Goal: Transaction & Acquisition: Book appointment/travel/reservation

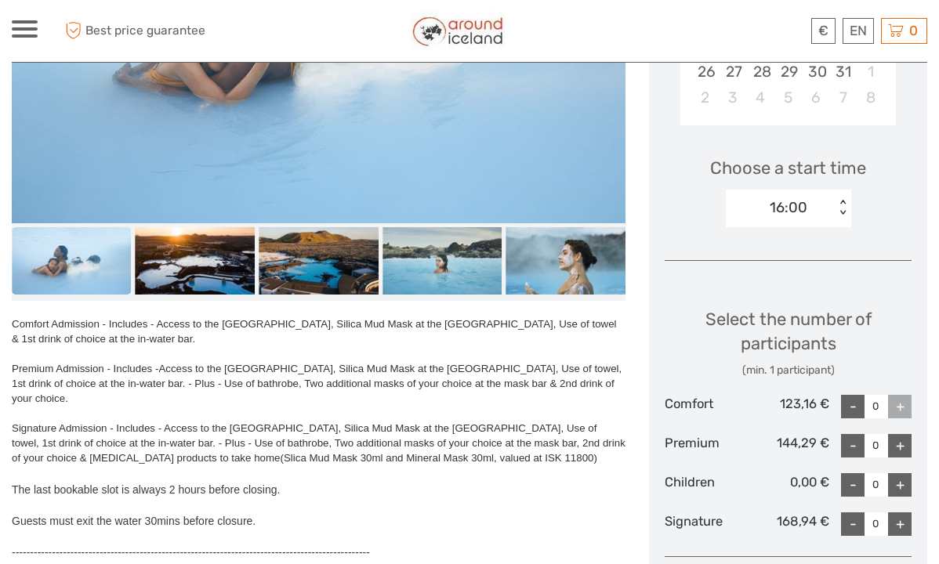
click at [19, 31] on div at bounding box center [25, 28] width 26 height 17
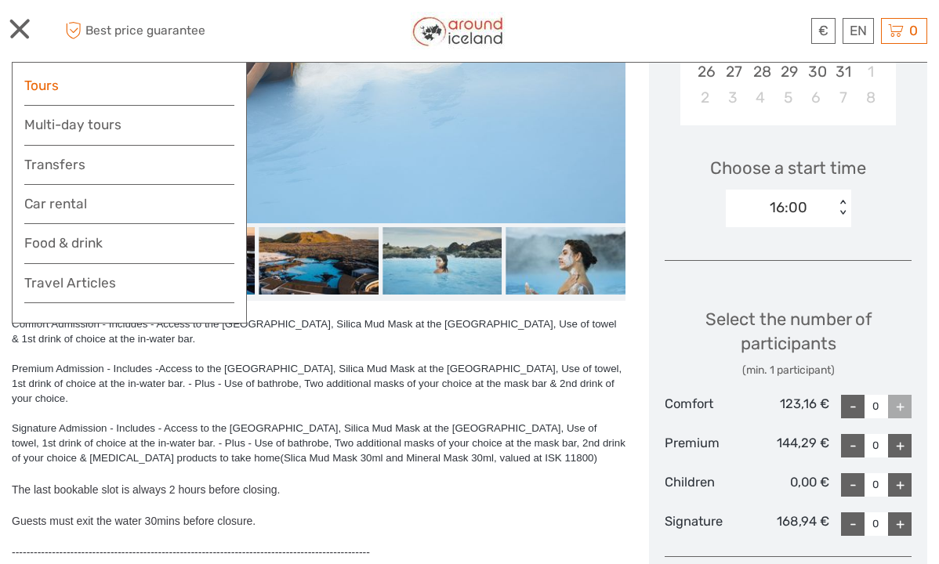
click at [43, 80] on link "Tours" at bounding box center [129, 85] width 210 height 23
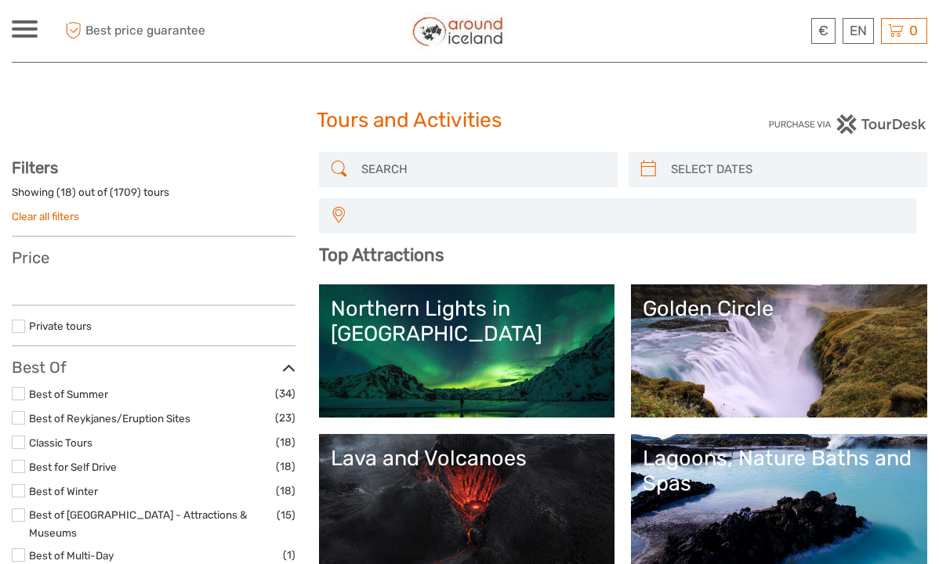
select select
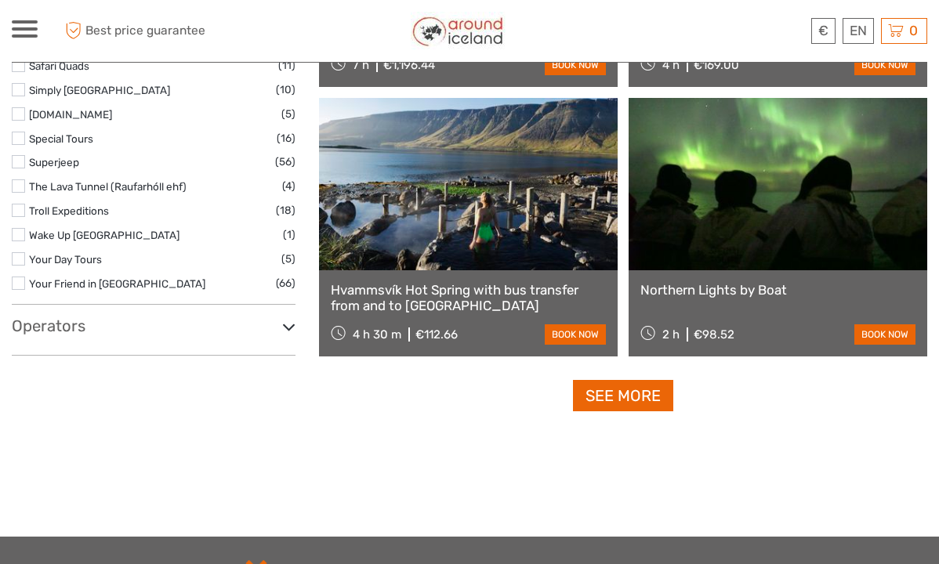
scroll to position [2685, 0]
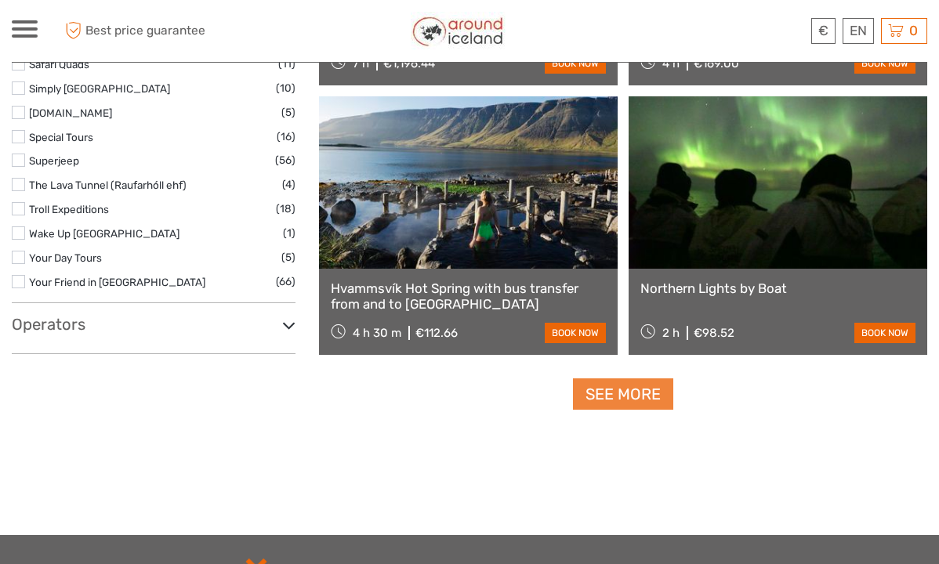
click at [631, 399] on link "See more" at bounding box center [623, 395] width 100 height 32
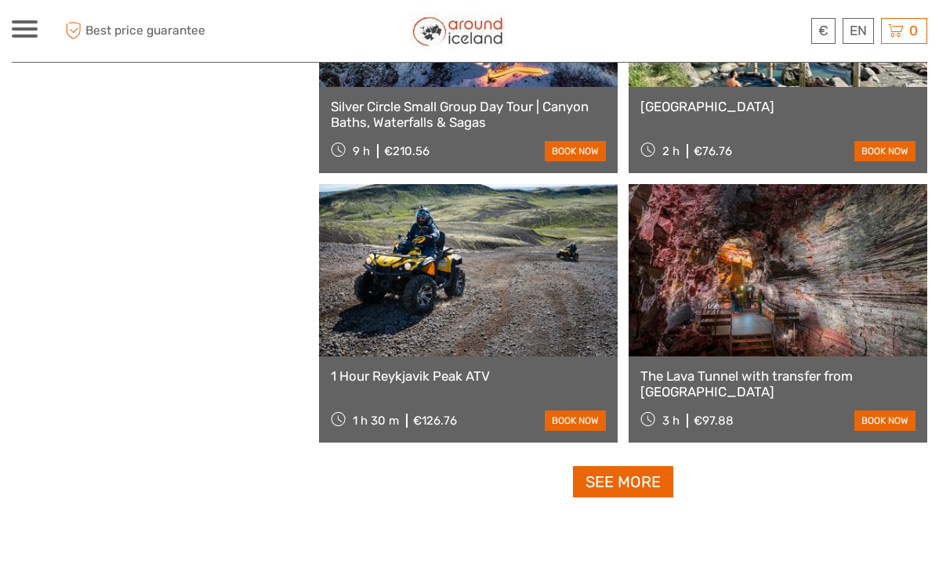
scroll to position [4645, 0]
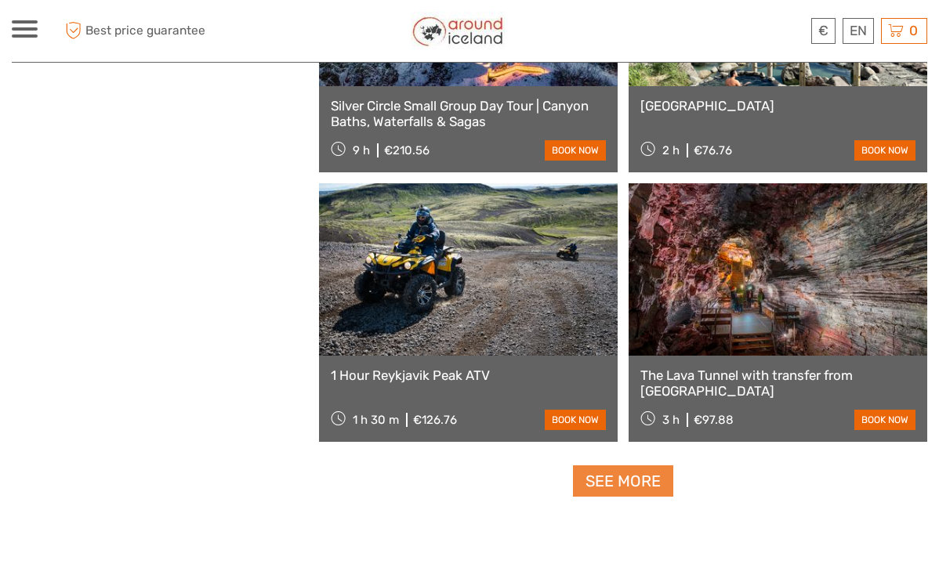
click at [622, 481] on link "See more" at bounding box center [623, 482] width 100 height 32
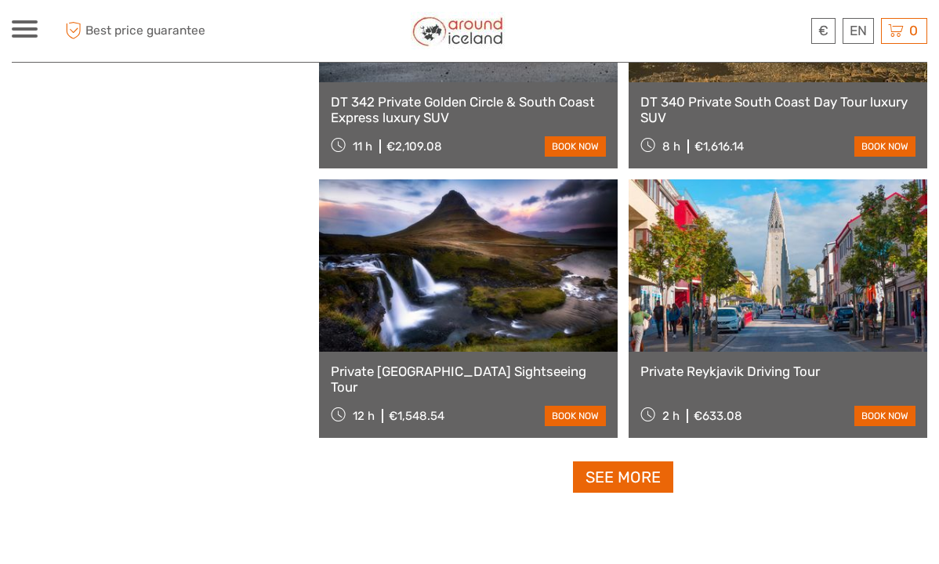
scroll to position [7080, 0]
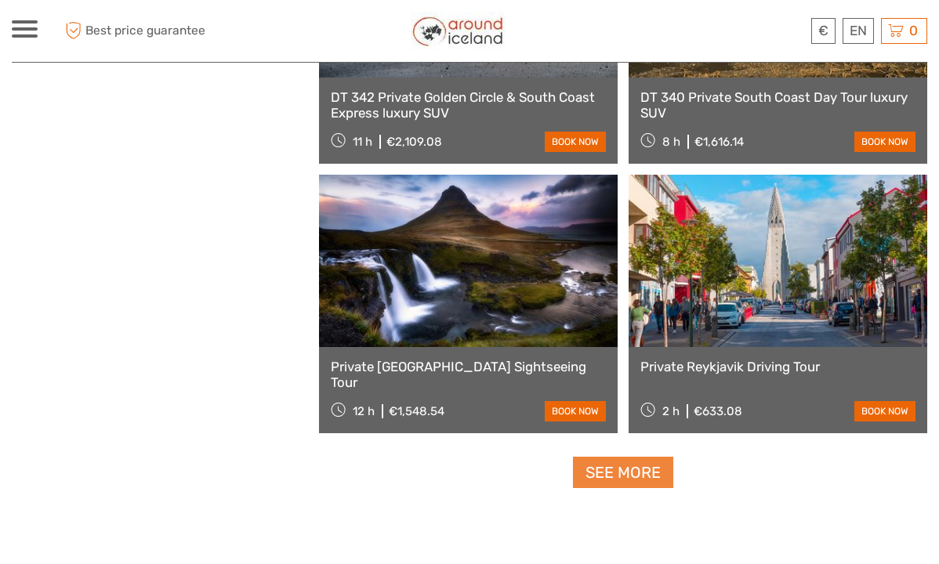
click at [608, 474] on link "See more" at bounding box center [623, 473] width 100 height 32
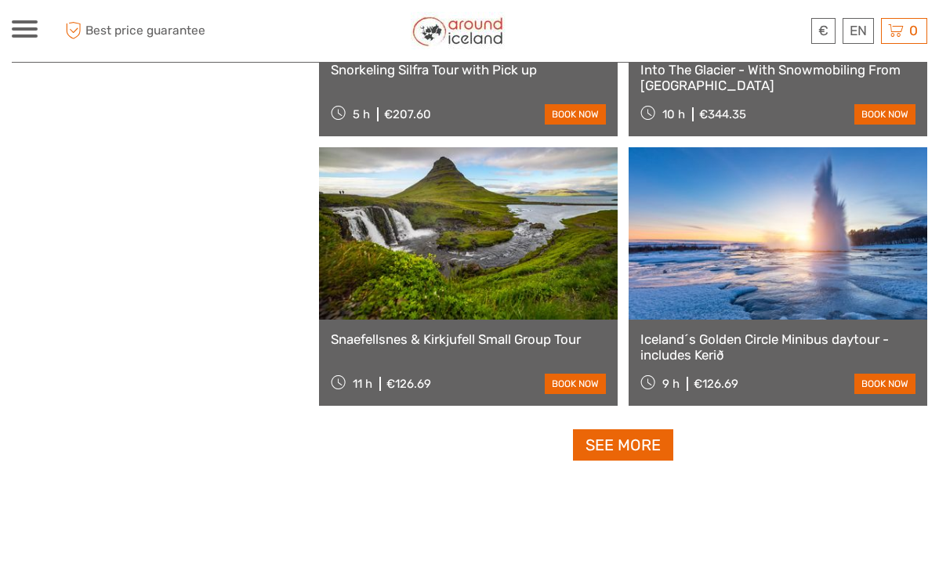
scroll to position [9538, 0]
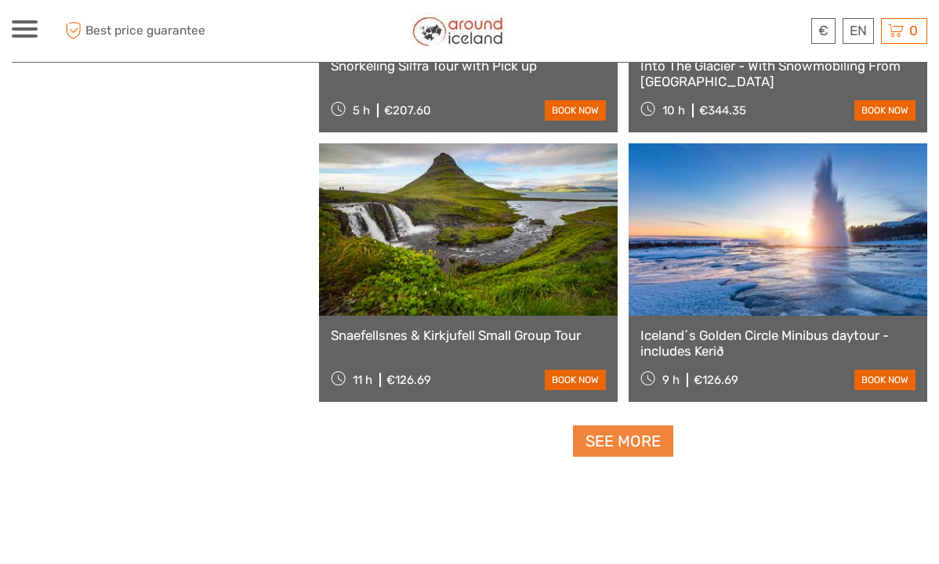
click at [622, 439] on link "See more" at bounding box center [623, 442] width 100 height 32
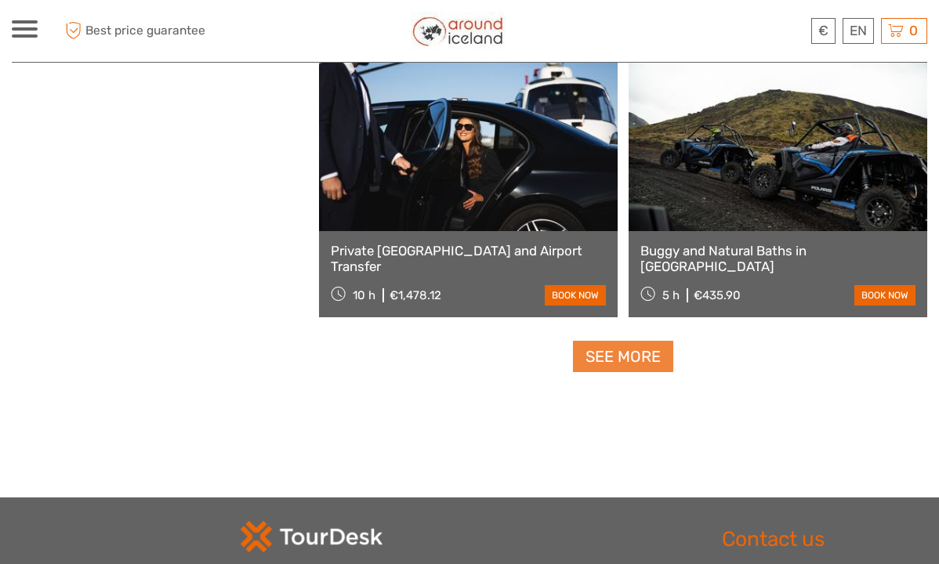
scroll to position [12050, 0]
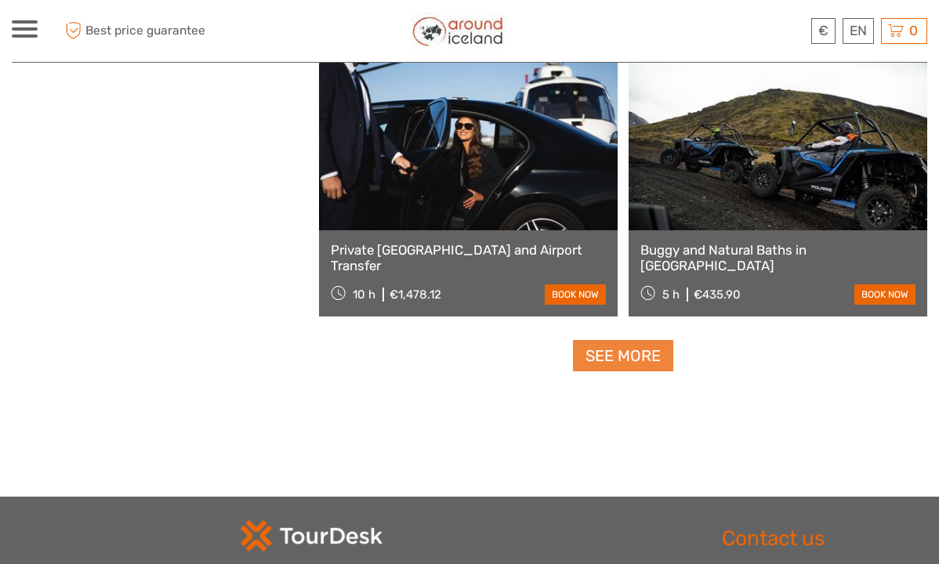
click at [630, 353] on link "See more" at bounding box center [623, 356] width 100 height 32
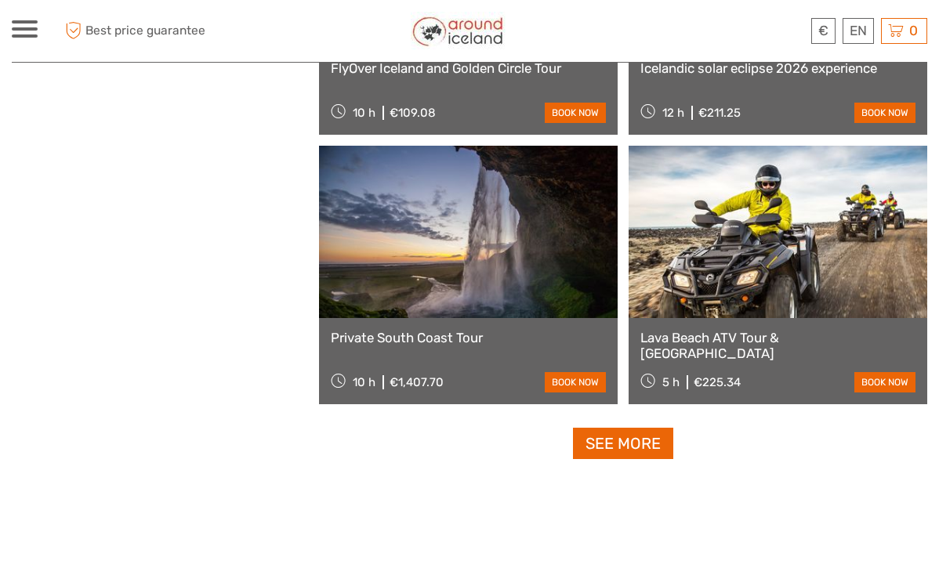
scroll to position [14393, 0]
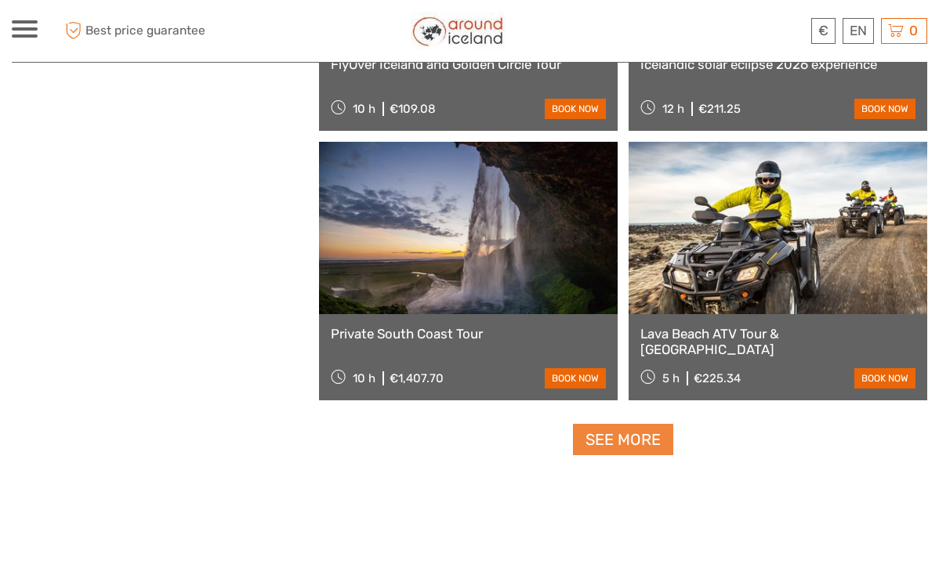
click at [612, 436] on link "See more" at bounding box center [623, 440] width 100 height 32
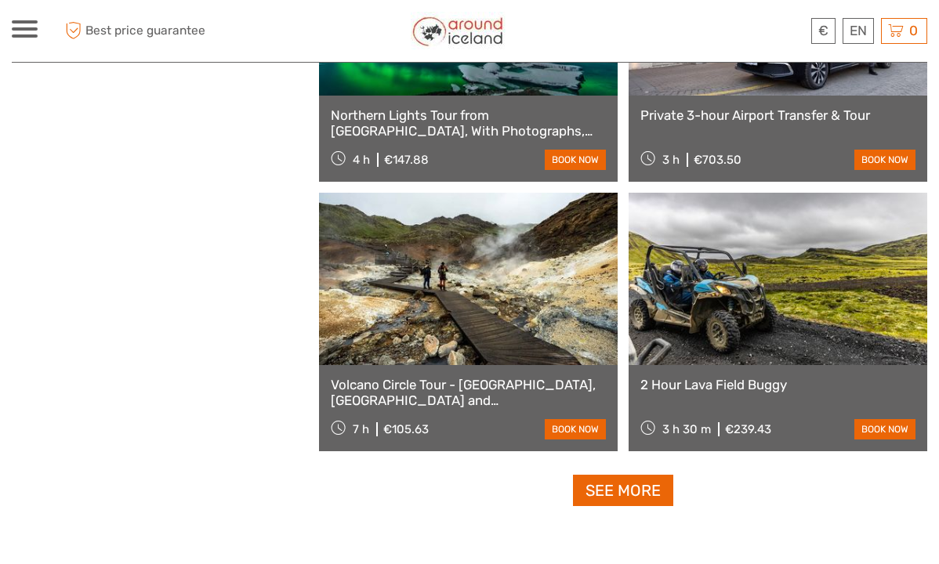
scroll to position [16774, 0]
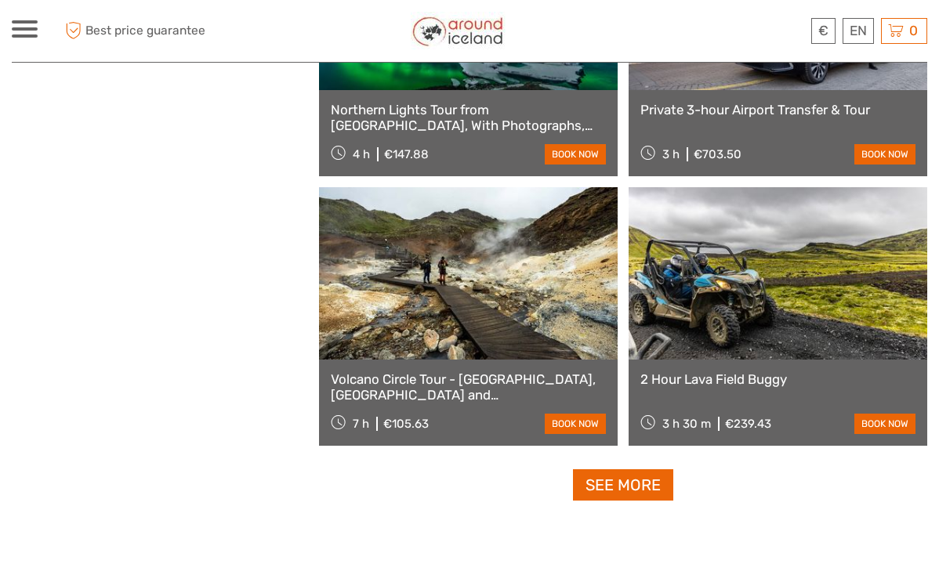
click at [487, 382] on link "Volcano Circle Tour - [GEOGRAPHIC_DATA], [GEOGRAPHIC_DATA] and [GEOGRAPHIC_DATA]" at bounding box center [468, 388] width 275 height 32
